Goal: Check status: Check status

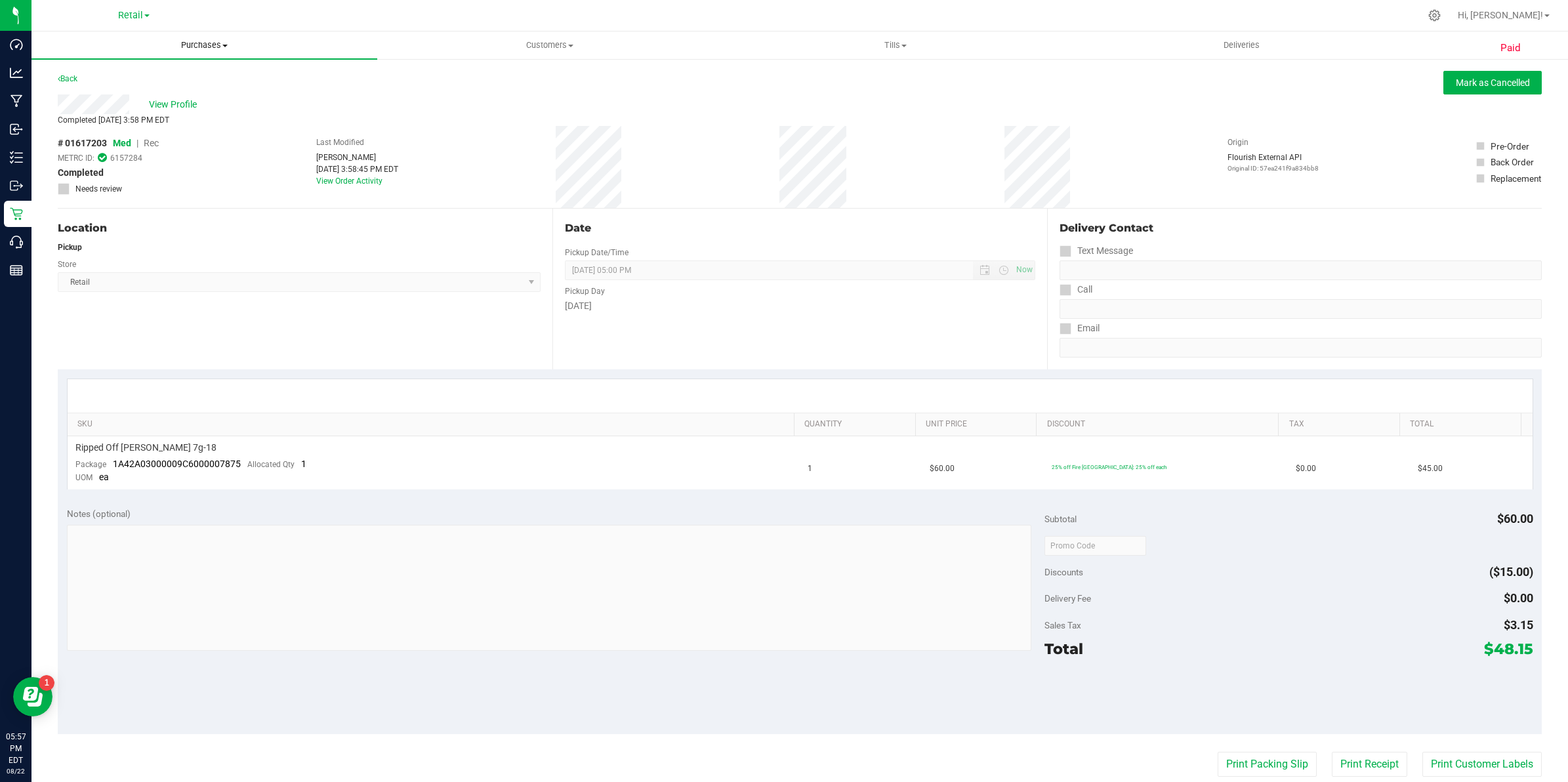
click at [220, 50] on span "Purchases" at bounding box center [204, 45] width 346 height 12
click at [123, 65] on ul "Summary of purchases Fulfillment All purchases" at bounding box center [204, 95] width 346 height 71
click at [218, 44] on span "Purchases" at bounding box center [204, 45] width 346 height 12
click at [134, 82] on span "Summary of purchases" at bounding box center [98, 79] width 134 height 11
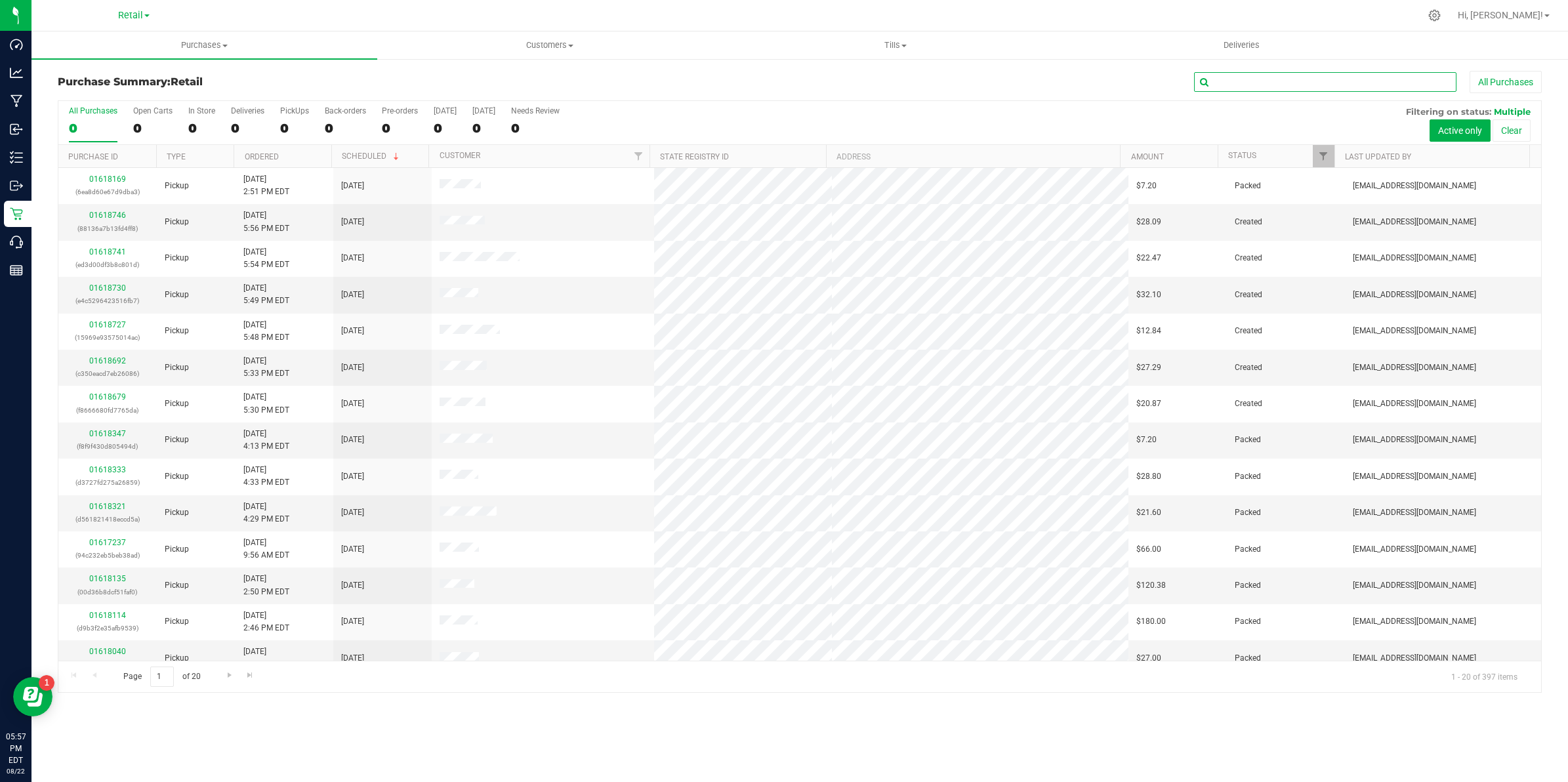
click at [1247, 77] on input "text" at bounding box center [1325, 82] width 262 height 19
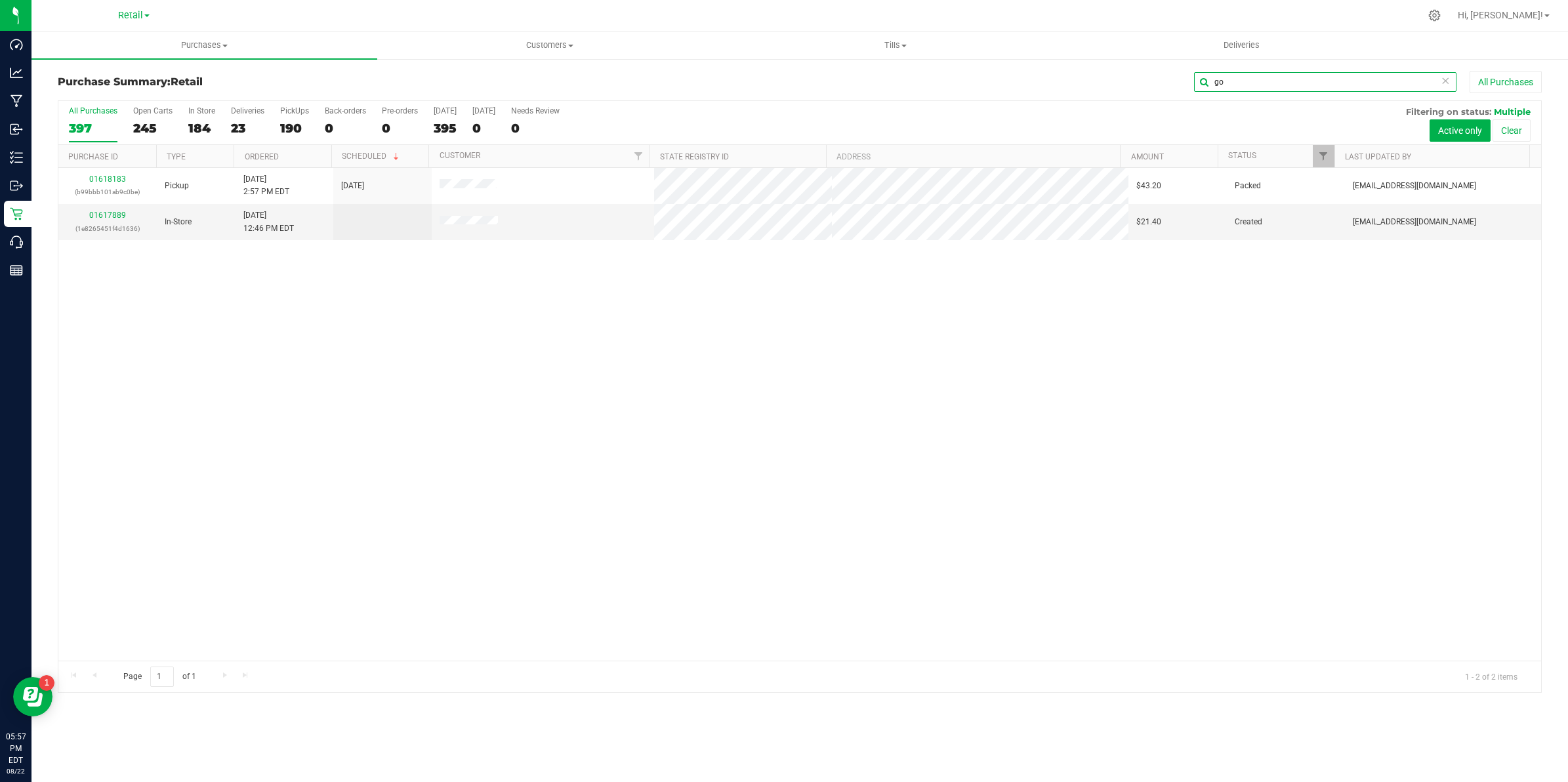
type input "g"
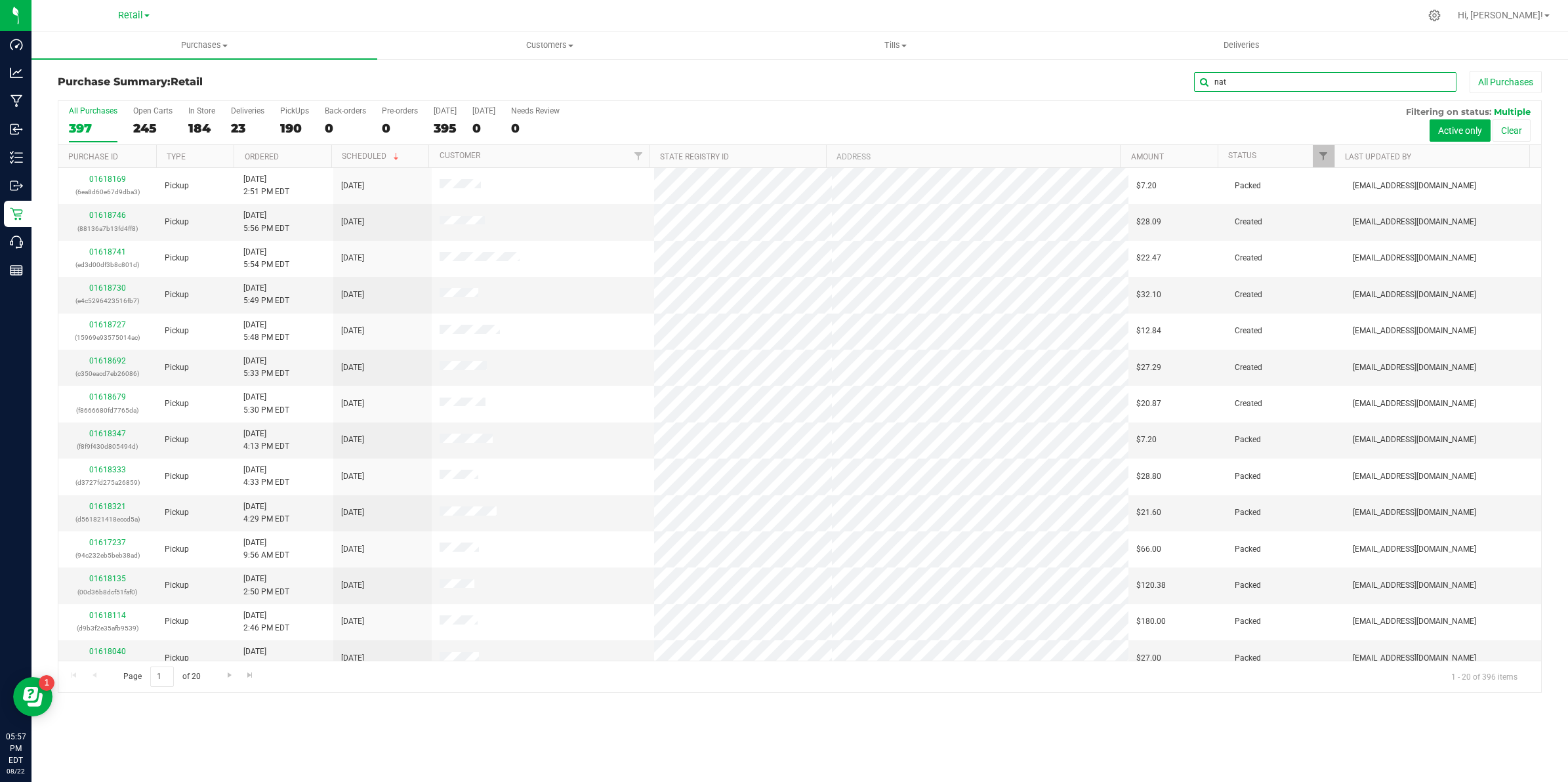
type input "nath"
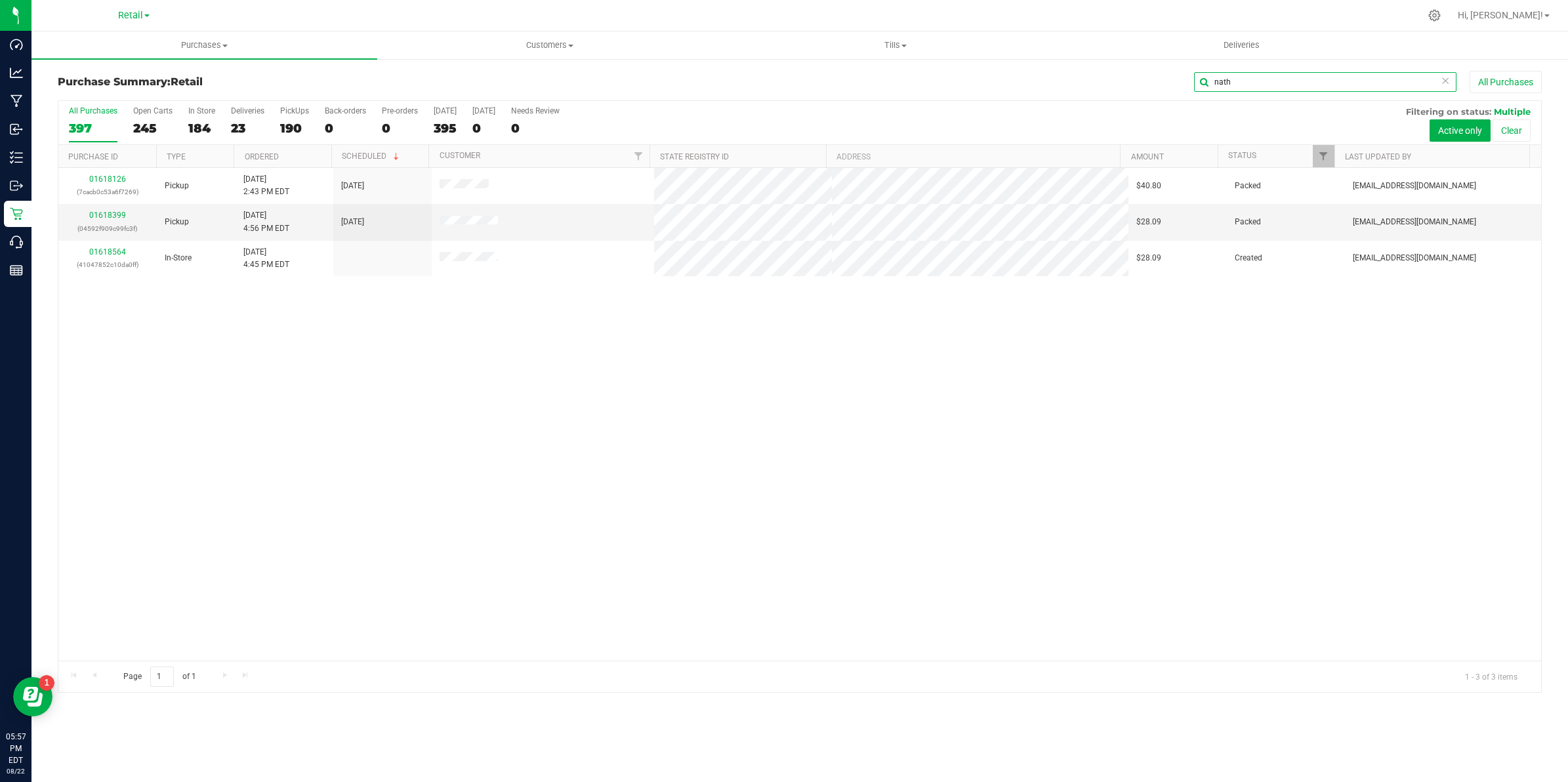
drag, startPoint x: 1254, startPoint y: 86, endPoint x: 1179, endPoint y: 66, distance: 77.6
click at [1194, 76] on input "nath" at bounding box center [1325, 82] width 262 height 19
